Goal: Task Accomplishment & Management: Complete application form

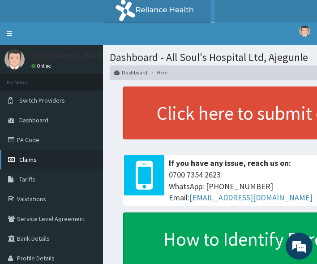
click at [39, 158] on link "Claims" at bounding box center [51, 159] width 103 height 20
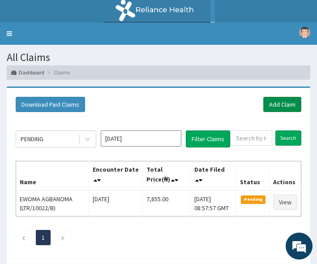
click at [283, 103] on link "Add Claim" at bounding box center [282, 104] width 38 height 15
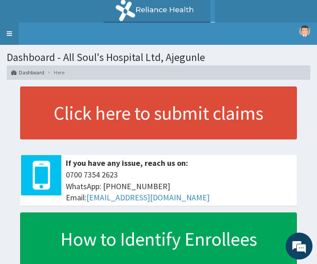
click at [14, 33] on link "Toggle navigation" at bounding box center [9, 33] width 19 height 22
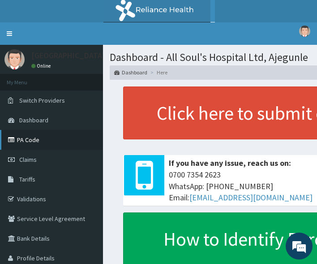
click at [45, 136] on link "PA Code" at bounding box center [51, 140] width 103 height 20
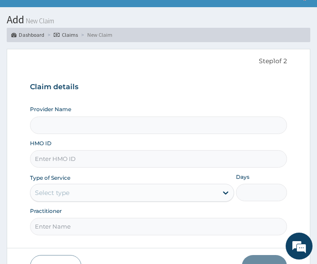
scroll to position [45, 0]
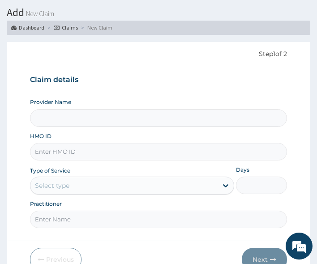
click at [61, 153] on input "HMO ID" at bounding box center [158, 151] width 257 height 17
paste input "SBL/10386/D"
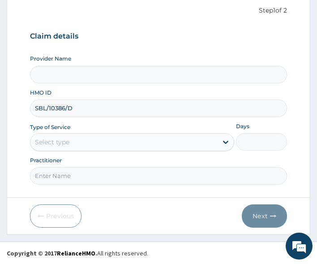
scroll to position [89, 0]
type input "SBL/10386/D"
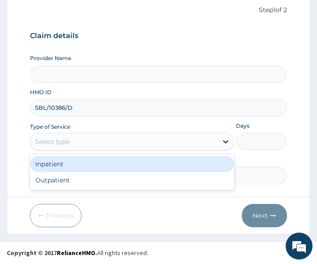
click at [59, 143] on div "Select type" at bounding box center [52, 141] width 34 height 9
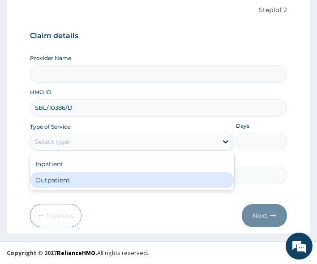
click at [60, 179] on div "Outpatient" at bounding box center [132, 180] width 204 height 16
type input "1"
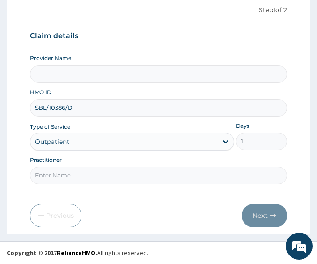
click at [67, 177] on input "Practitioner" at bounding box center [158, 174] width 257 height 17
type input "Dr Segun"
type input "All Soul's Hospital Ltd, Ajegunle"
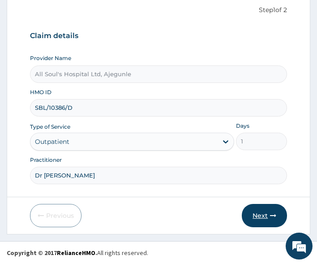
click at [257, 211] on button "Next" at bounding box center [264, 215] width 45 height 23
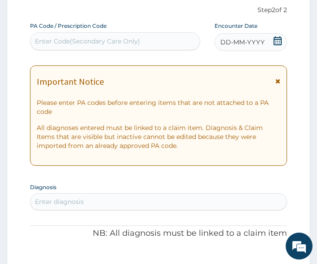
scroll to position [0, 0]
click at [147, 48] on div "Enter Code(Secondary Care Only)" at bounding box center [114, 41] width 169 height 14
paste input "PA/36EC36"
type input "PA/36EC36"
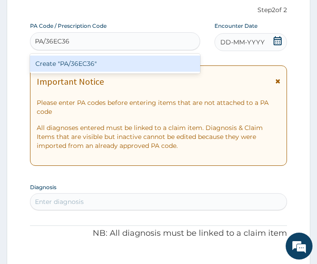
click at [146, 63] on div "Create "PA/36EC36"" at bounding box center [115, 63] width 170 height 16
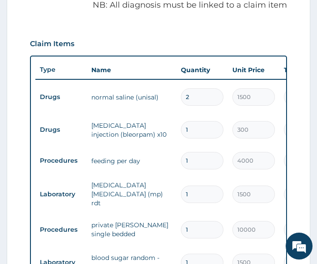
scroll to position [297, 0]
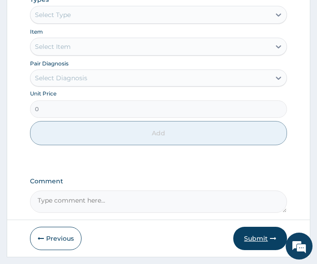
click at [247, 226] on button "Submit" at bounding box center [260, 237] width 54 height 23
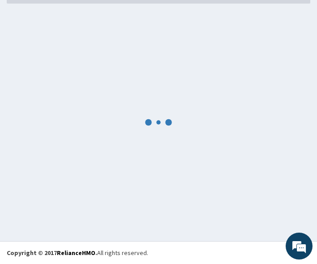
scroll to position [76, 0]
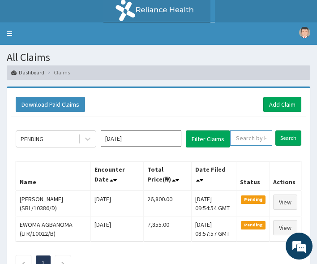
click at [248, 136] on input "text" at bounding box center [251, 137] width 42 height 15
paste input "NBC/10557/D"
type input "NBC/10557/D"
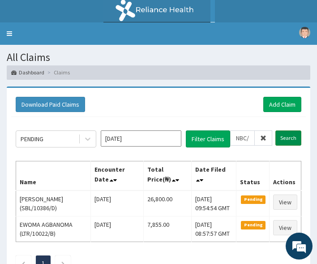
click at [285, 139] on input "Search" at bounding box center [288, 137] width 26 height 15
